Goal: Task Accomplishment & Management: Manage account settings

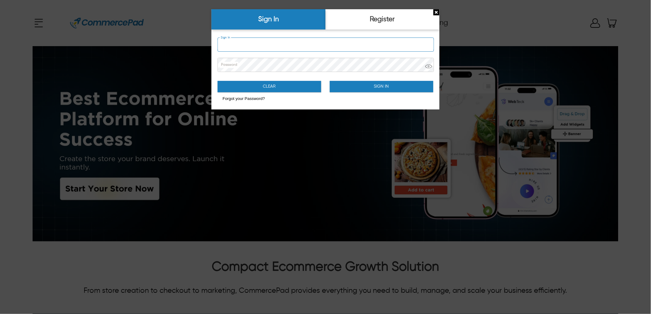
click at [271, 46] on input "Sign In" at bounding box center [326, 45] width 216 height 14
type input "**********"
click at [386, 87] on button "Sign In" at bounding box center [382, 86] width 104 height 11
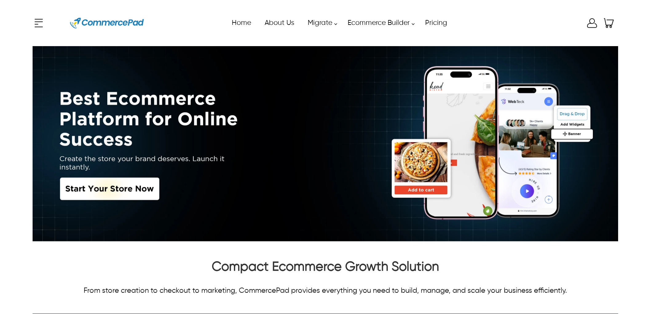
click at [594, 25] on div "x Upgrade eCommerce Builder Partners Pricing About us Contact us Follow us Home…" at bounding box center [326, 23] width 586 height 28
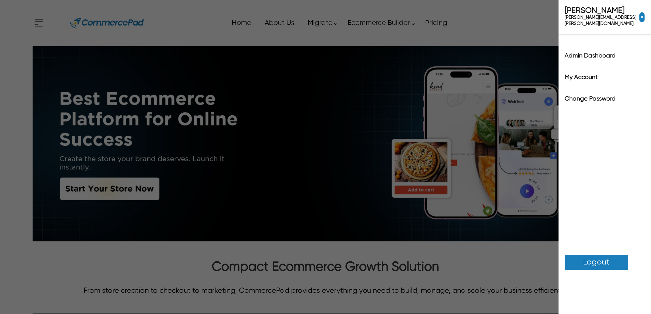
click at [567, 53] on label "Admin Dashboard" at bounding box center [605, 56] width 80 height 6
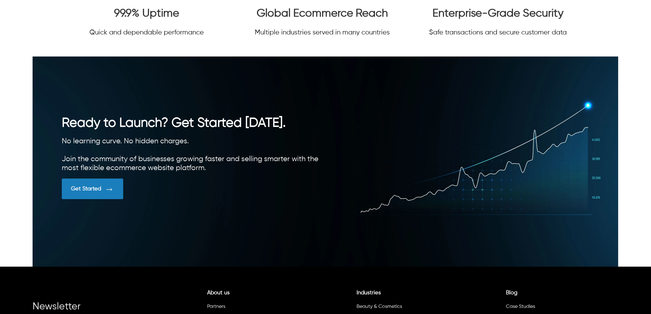
scroll to position [1624, 0]
drag, startPoint x: 351, startPoint y: 147, endPoint x: 406, endPoint y: 154, distance: 54.9
click at [406, 154] on div "Ready to Launch? Get Started Today. No learning curve. No hidden charges. Join …" at bounding box center [326, 162] width 528 height 93
drag, startPoint x: 310, startPoint y: 155, endPoint x: 196, endPoint y: 152, distance: 114.1
click at [216, 155] on div "No learning curve. No hidden charges. Join the community of businesses growing …" at bounding box center [194, 155] width 264 height 36
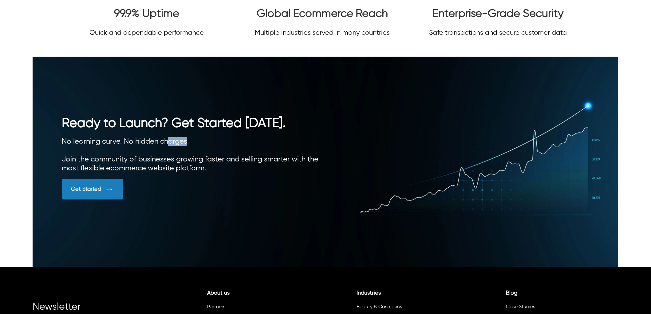
drag, startPoint x: 188, startPoint y: 140, endPoint x: 165, endPoint y: 131, distance: 24.0
click at [166, 131] on div "Ready to Launch? Get Started Today. No learning curve. No hidden charges. Join …" at bounding box center [194, 162] width 264 height 93
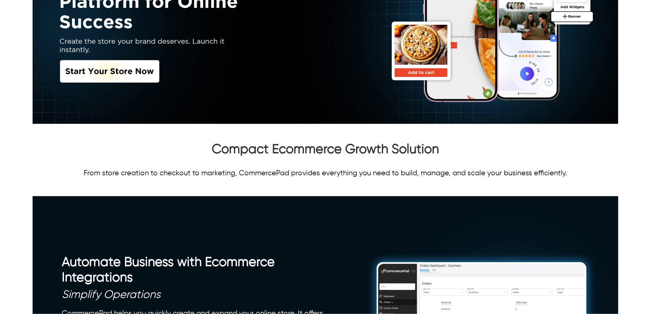
scroll to position [0, 0]
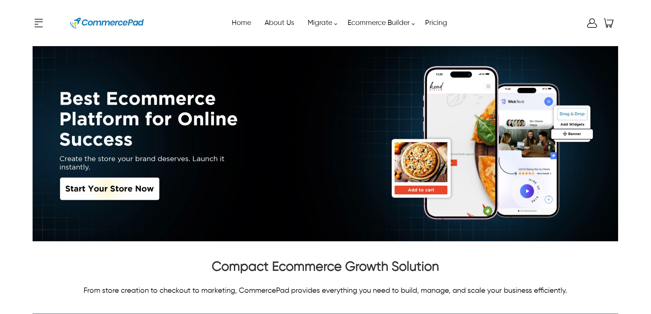
click at [590, 28] on div "x Upgrade eCommerce Builder Partners Pricing About us Contact us Follow us Home…" at bounding box center [326, 23] width 586 height 28
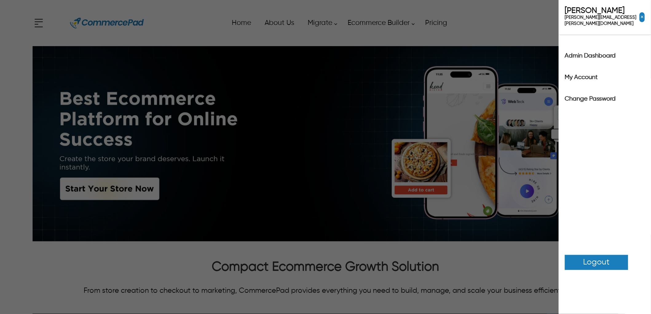
click at [579, 53] on label "Admin Dashboard" at bounding box center [605, 56] width 80 height 6
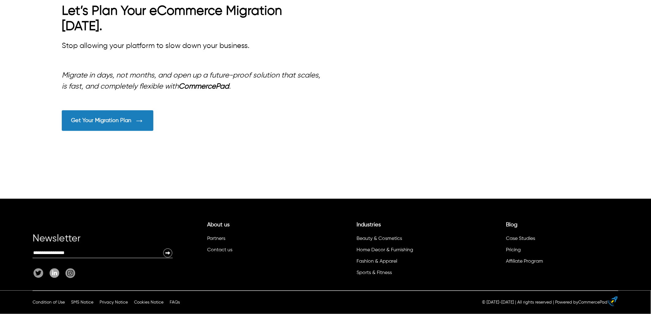
scroll to position [1225, 0]
drag, startPoint x: 443, startPoint y: 154, endPoint x: 368, endPoint y: 137, distance: 77.1
click at [368, 137] on div "Let’s Plan Your eCommerce Migration [DATE]. Stop allowing your platform to slow…" at bounding box center [326, 71] width 528 height 137
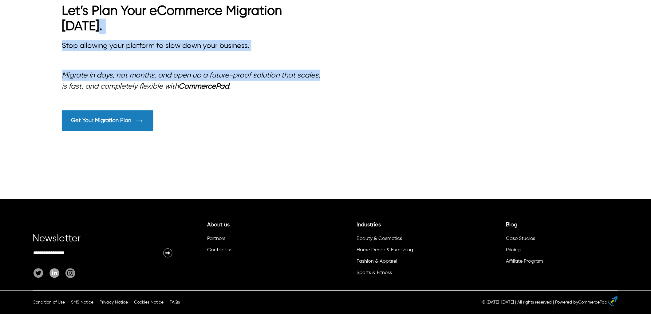
drag, startPoint x: 362, startPoint y: 128, endPoint x: 442, endPoint y: 171, distance: 90.4
click at [435, 140] on div "Let’s Plan Your eCommerce Migration [DATE]. Stop allowing your platform to slow…" at bounding box center [326, 71] width 528 height 137
